Goal: Find specific page/section: Find specific page/section

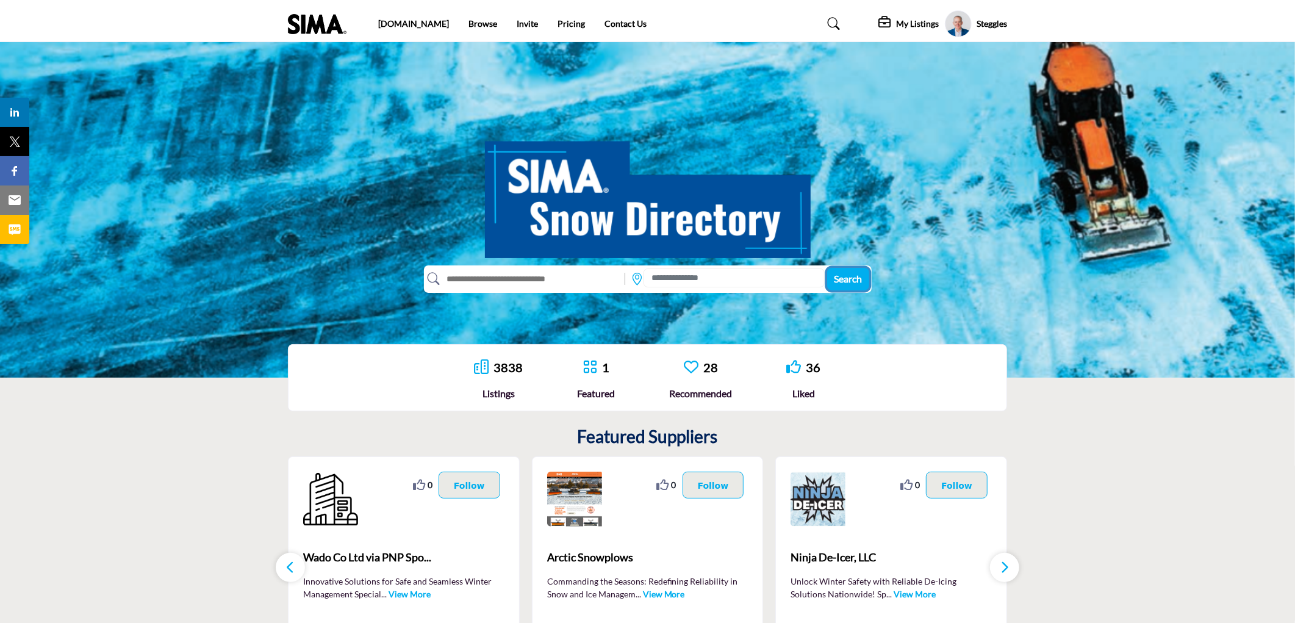
click at [837, 281] on span "Search" at bounding box center [848, 279] width 28 height 12
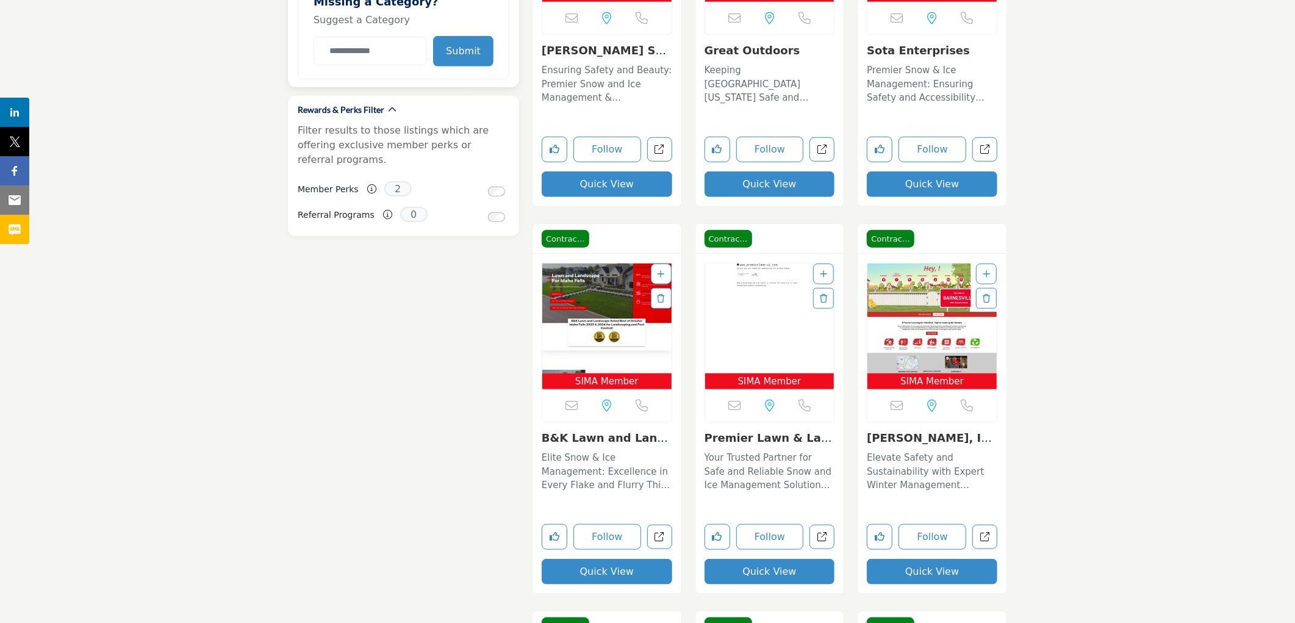
scroll to position [406, 0]
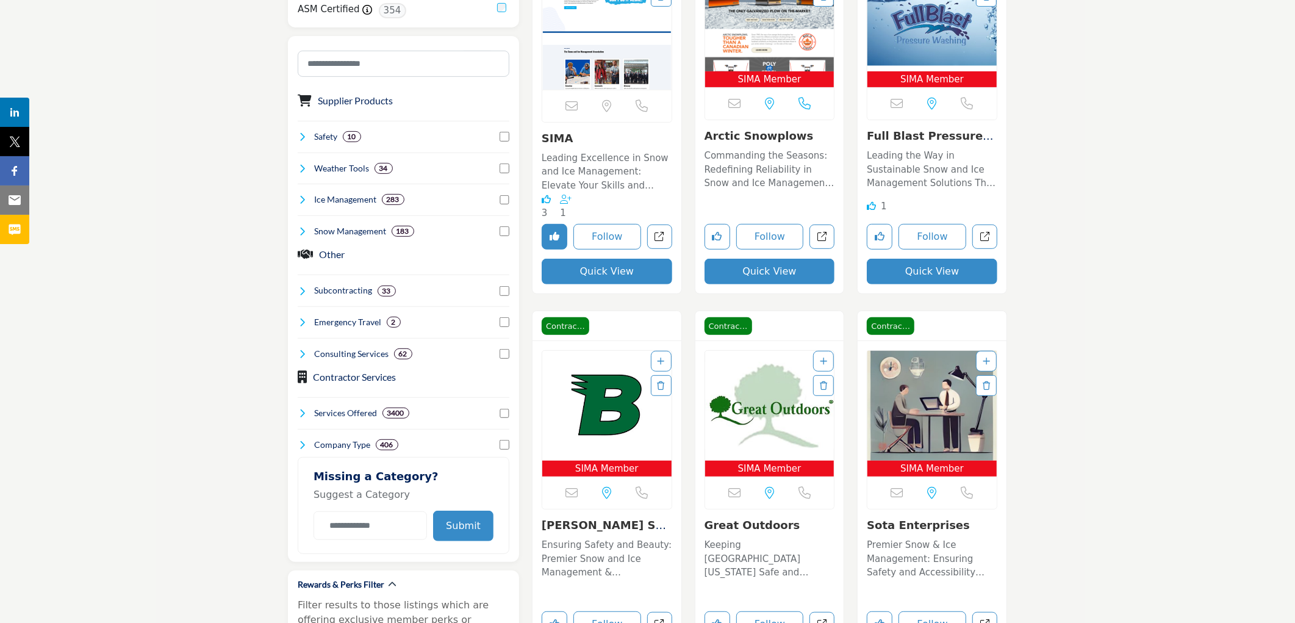
click at [921, 45] on img "Open Listing in new tab" at bounding box center [932, 17] width 129 height 110
